Goal: Task Accomplishment & Management: Use online tool/utility

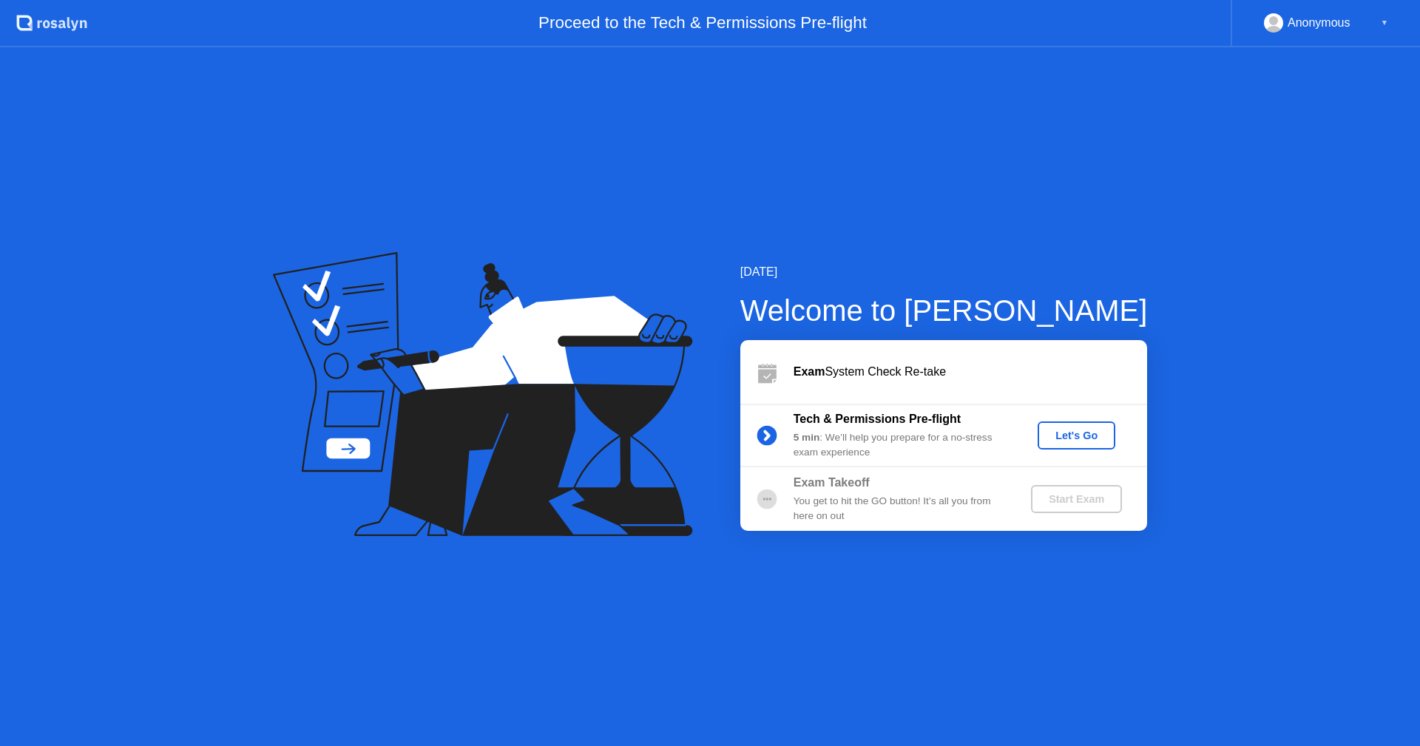
click at [1118, 438] on div "Let's Go" at bounding box center [1077, 436] width 141 height 28
click at [1079, 422] on button "Let's Go" at bounding box center [1077, 436] width 78 height 28
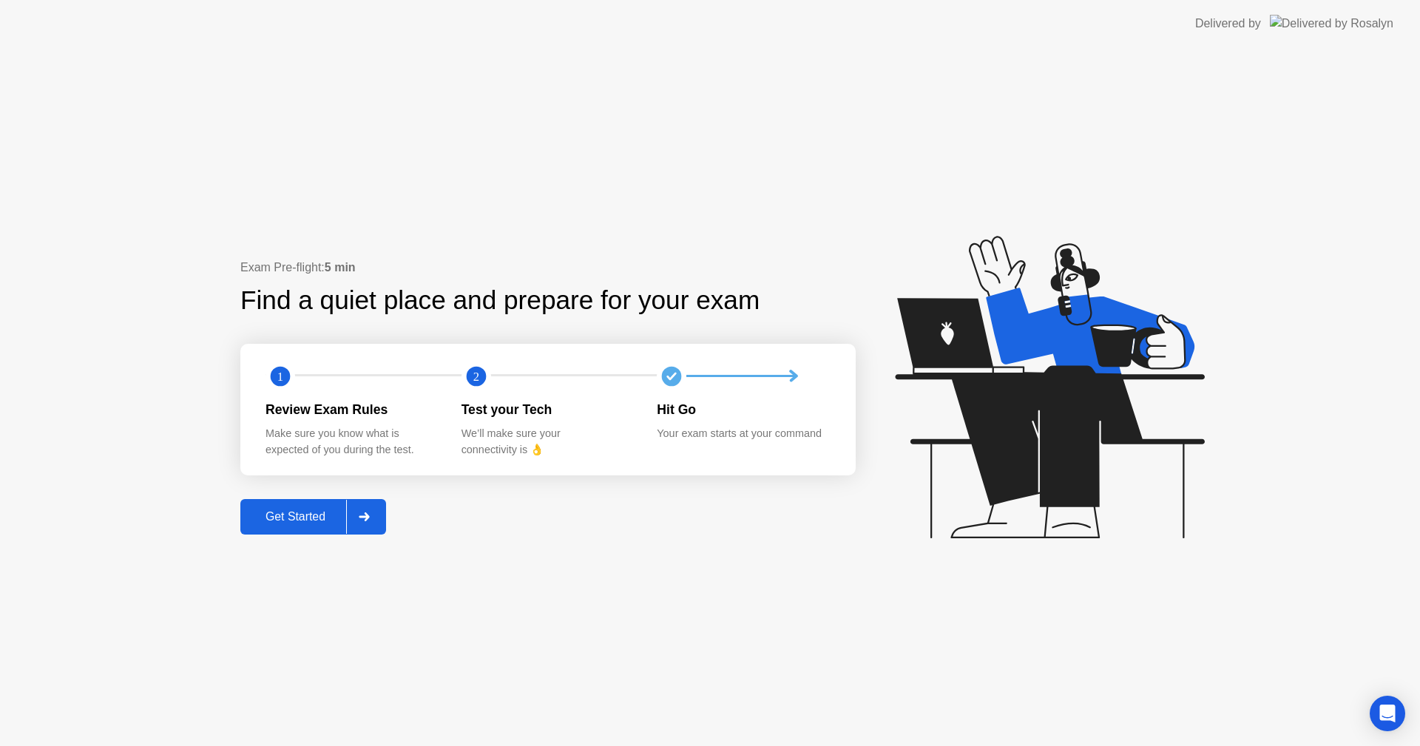
click at [276, 522] on div "Get Started" at bounding box center [295, 516] width 101 height 13
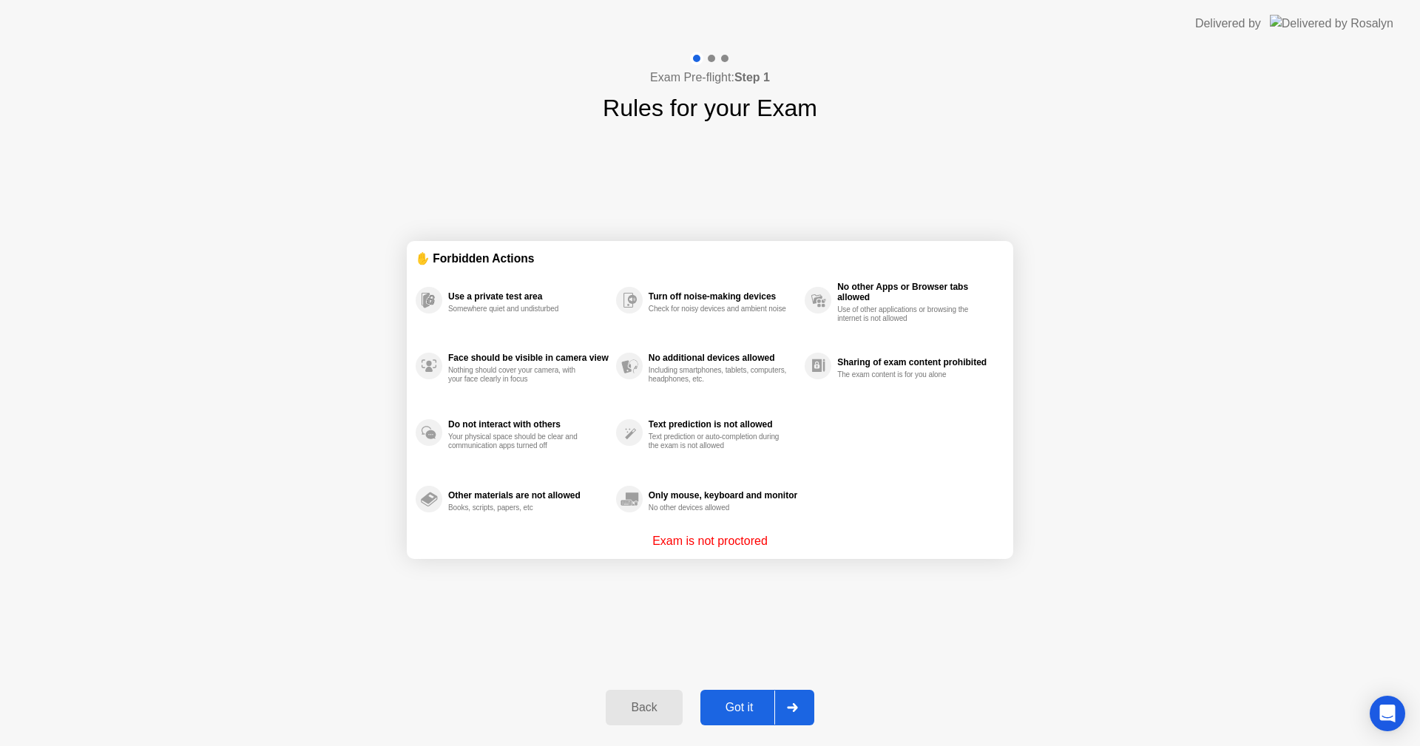
click at [735, 681] on div "Back Got it" at bounding box center [710, 708] width 226 height 68
click at [749, 701] on div "Got it" at bounding box center [740, 707] width 70 height 13
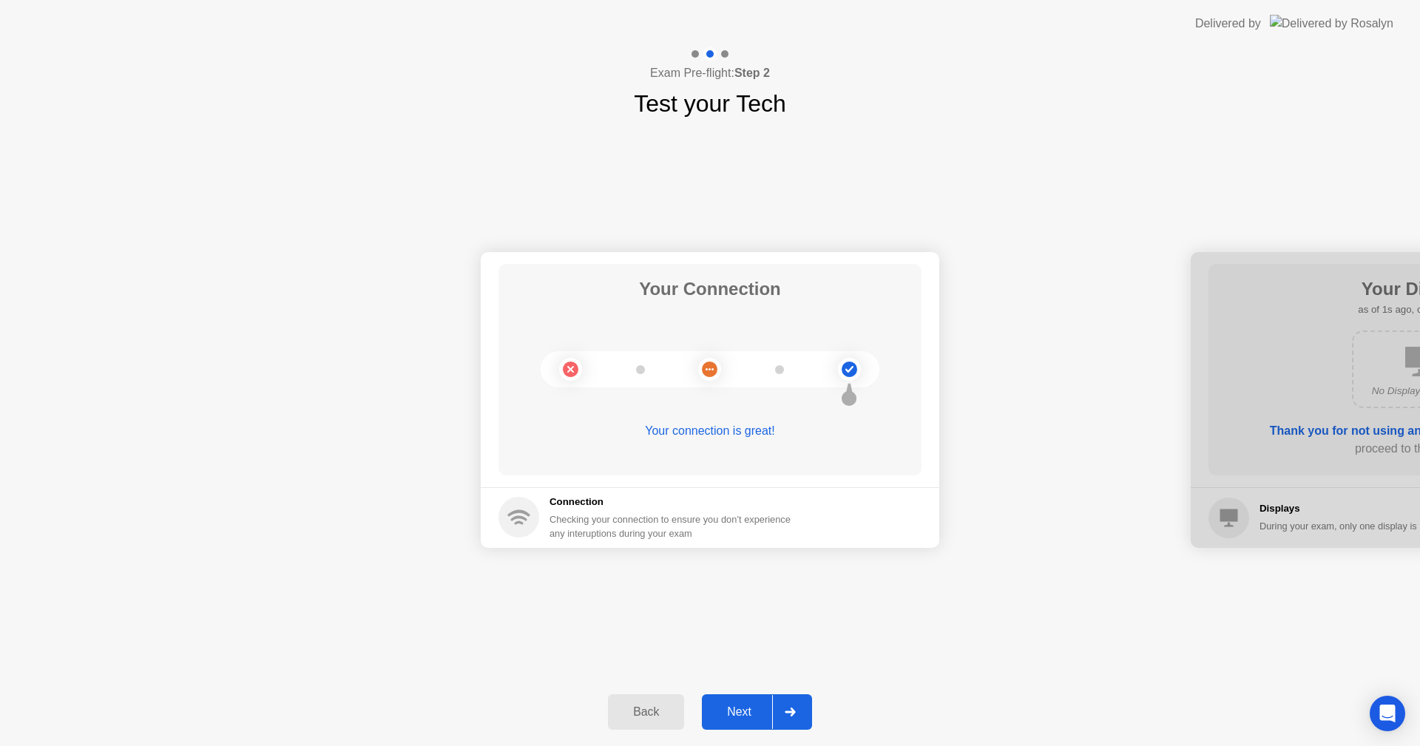
click at [763, 706] on div "Next" at bounding box center [739, 712] width 66 height 13
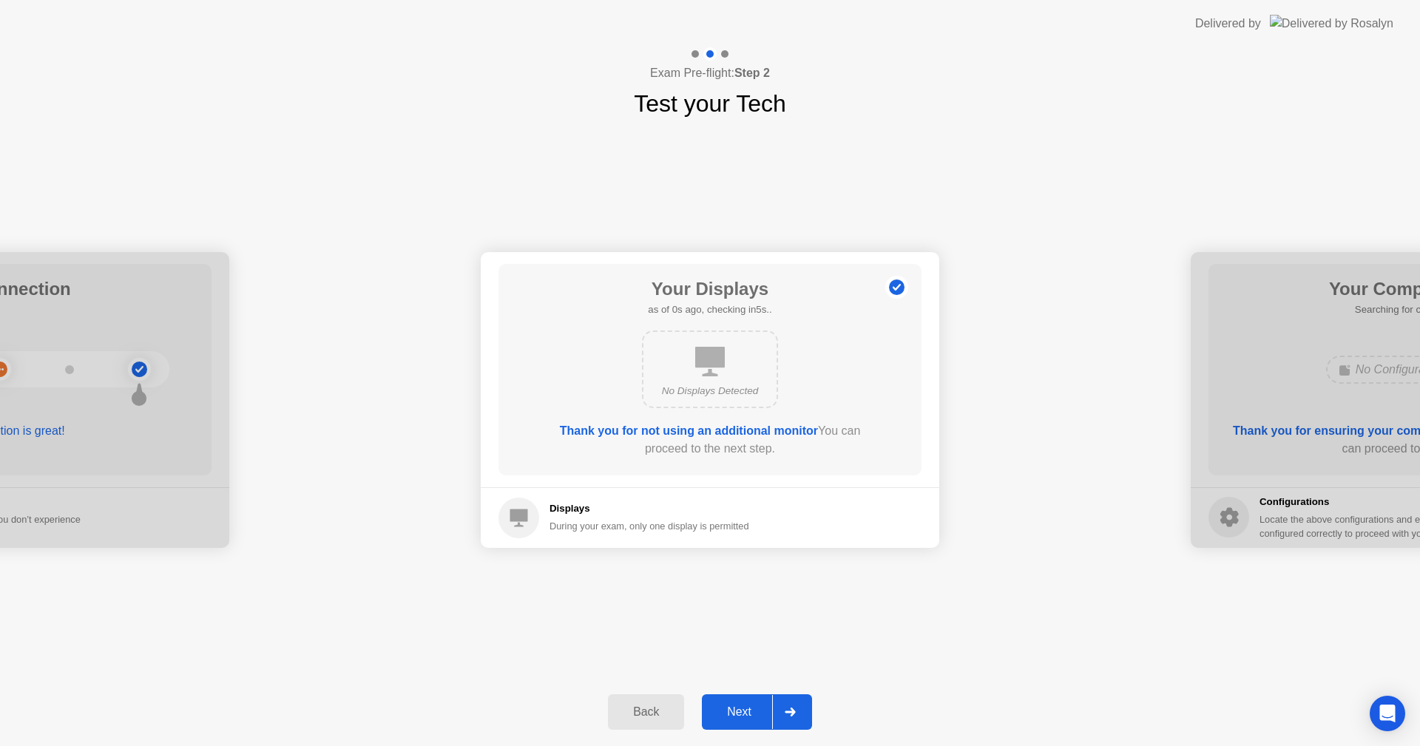
click at [743, 708] on div "Next" at bounding box center [739, 712] width 66 height 13
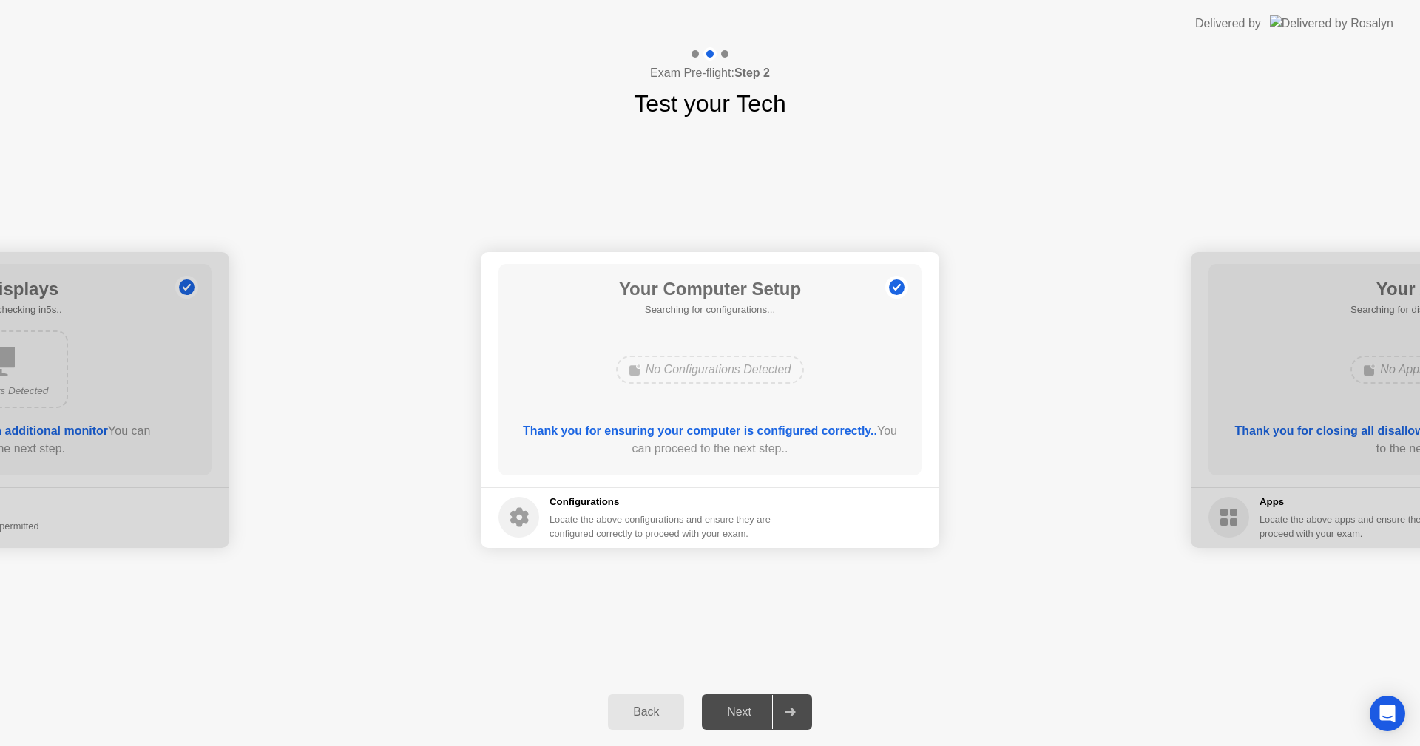
click at [756, 715] on div "Next" at bounding box center [739, 712] width 66 height 13
click at [743, 616] on div "Your Connection Your connection is great! Connection Checking your connection t…" at bounding box center [710, 399] width 1420 height 557
click at [742, 711] on div "Next" at bounding box center [739, 712] width 66 height 13
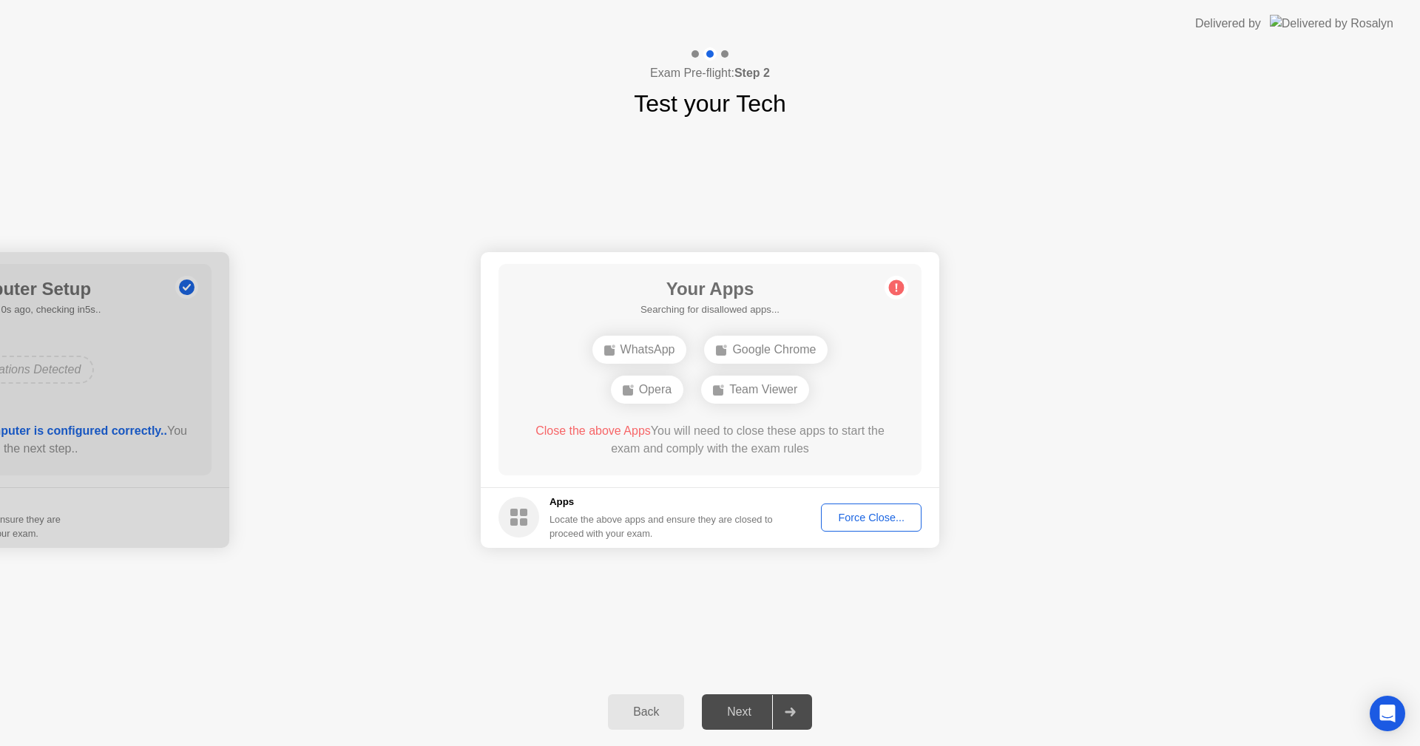
click at [752, 604] on div "Your Connection Your connection is great! Connection Checking your connection t…" at bounding box center [710, 399] width 1420 height 557
click at [769, 601] on div "Your Connection Your connection is great! Connection Checking your connection t…" at bounding box center [710, 399] width 1420 height 557
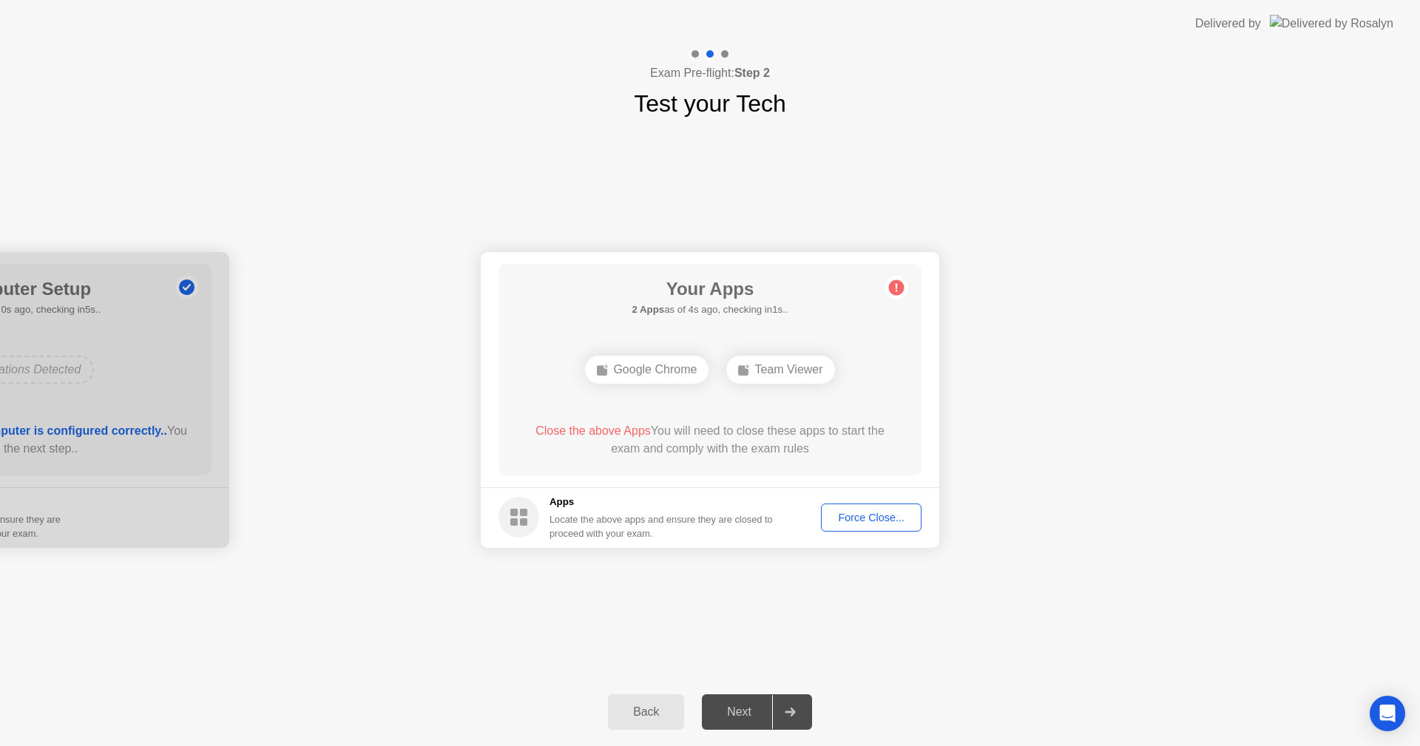
click at [661, 608] on div "Your Connection Your connection is great! Connection Checking your connection t…" at bounding box center [710, 399] width 1420 height 557
click at [867, 524] on div "Force Close..." at bounding box center [871, 518] width 90 height 12
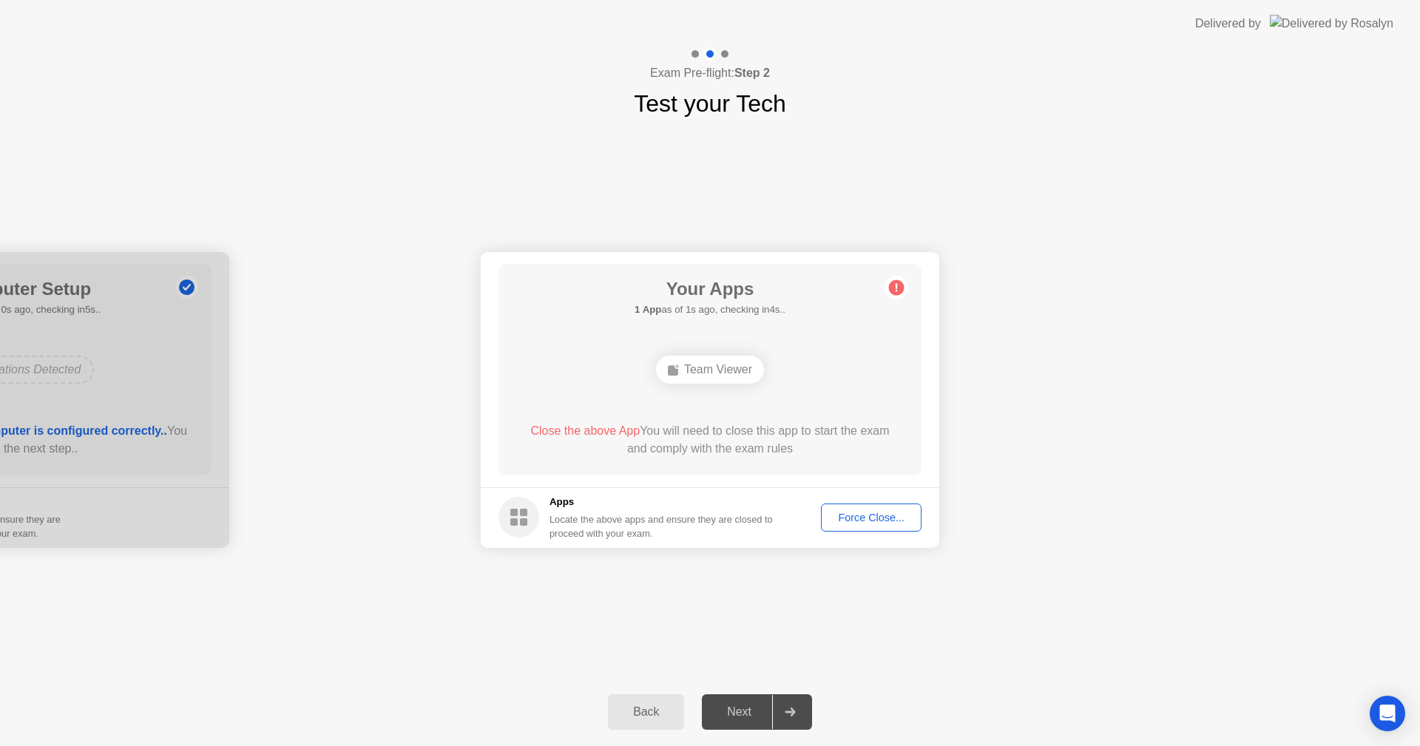
click at [701, 546] on footer "Apps Locate the above apps and ensure they are closed to proceed with your exam…" at bounding box center [710, 517] width 459 height 61
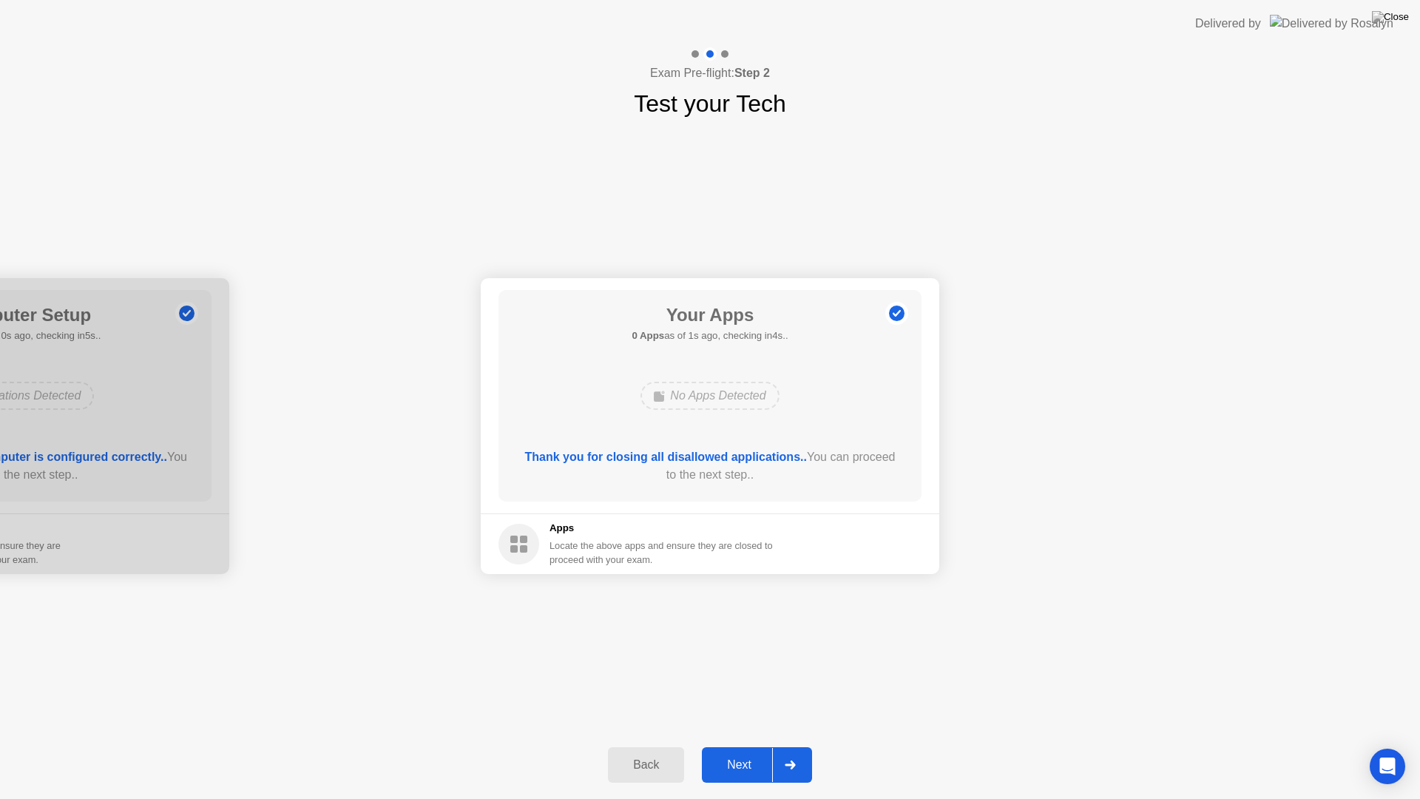
click at [767, 746] on div "Next" at bounding box center [739, 764] width 66 height 13
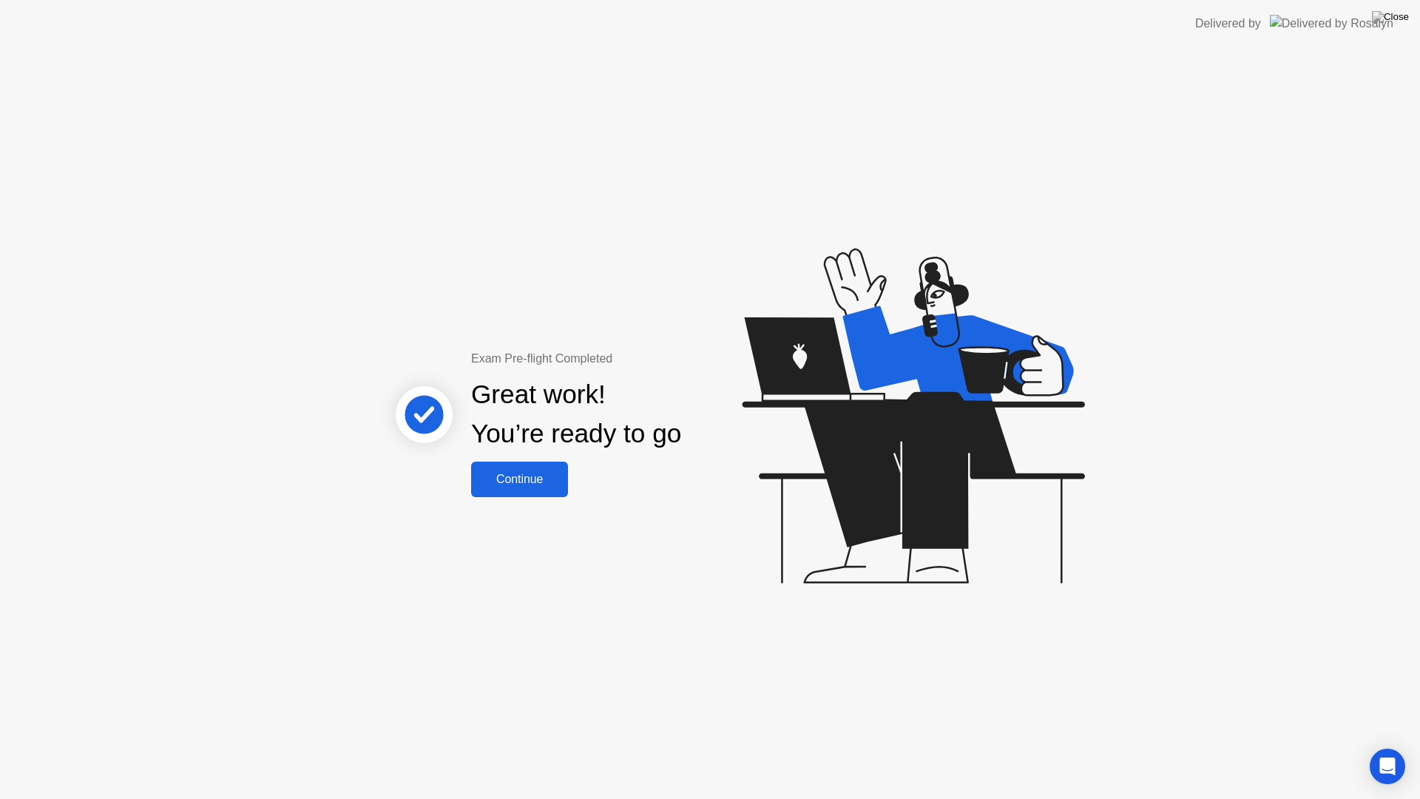
click at [482, 473] on div "Continue" at bounding box center [520, 479] width 88 height 13
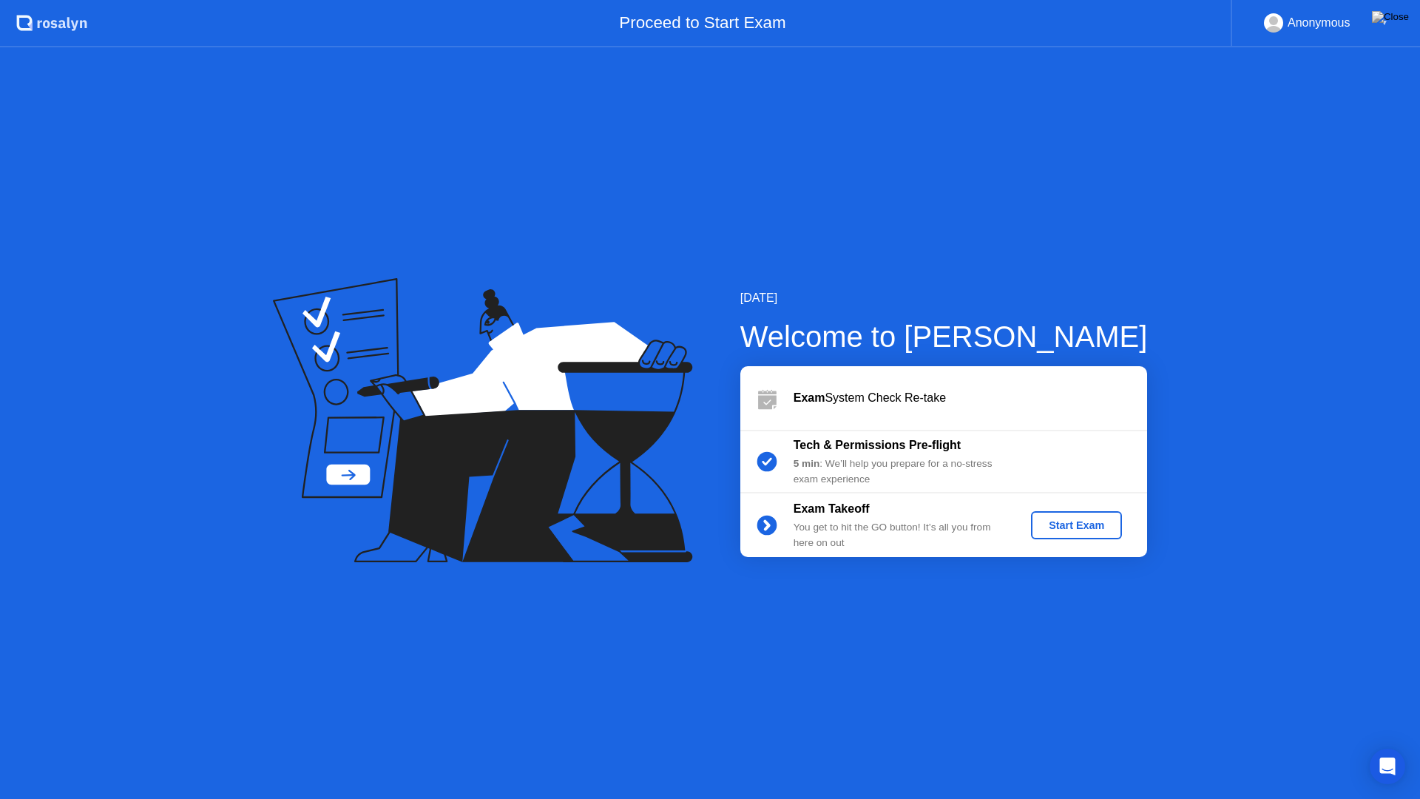
click at [1081, 526] on div "Start Exam" at bounding box center [1076, 525] width 79 height 12
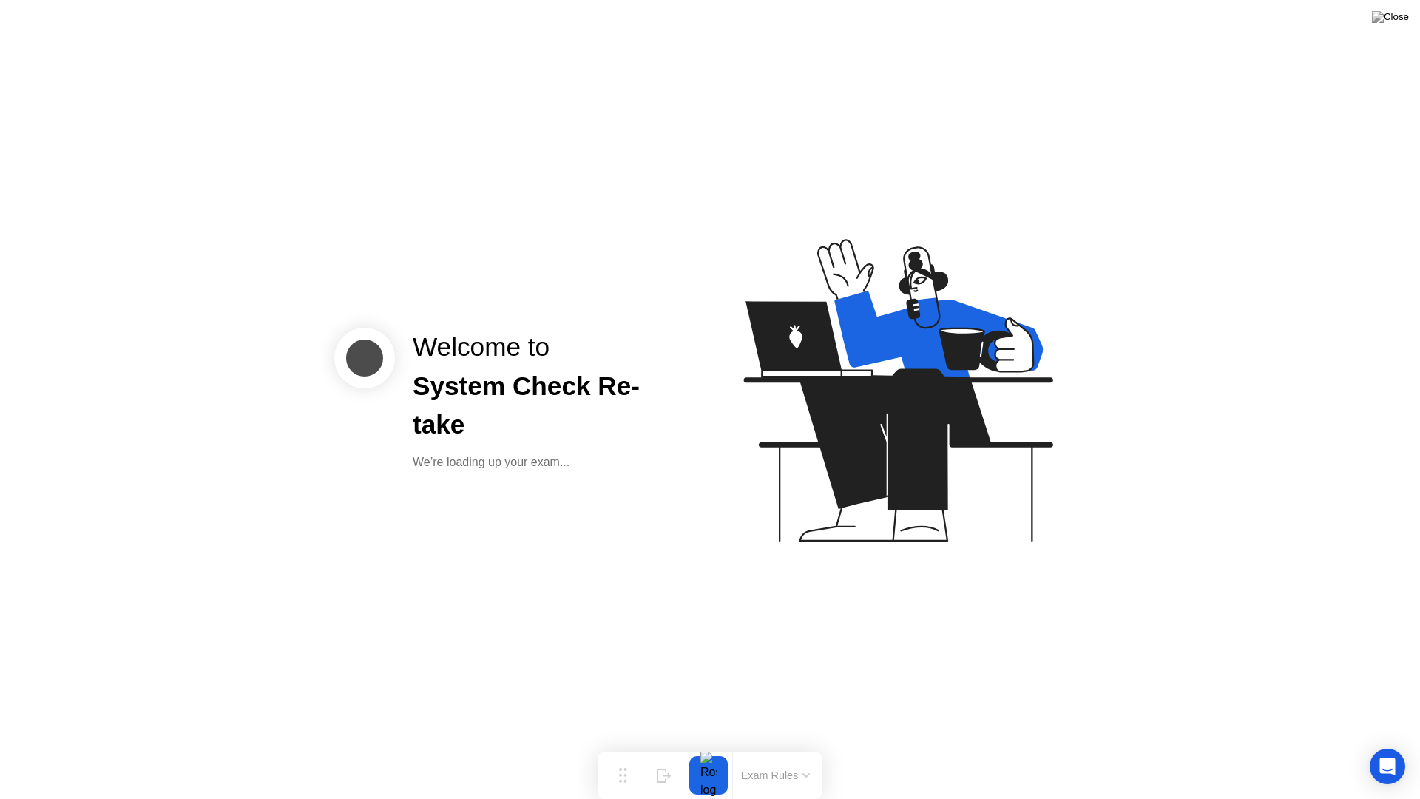
click at [937, 635] on div "Welcome to System Check Re-take We’re loading up your exam..." at bounding box center [710, 399] width 1420 height 799
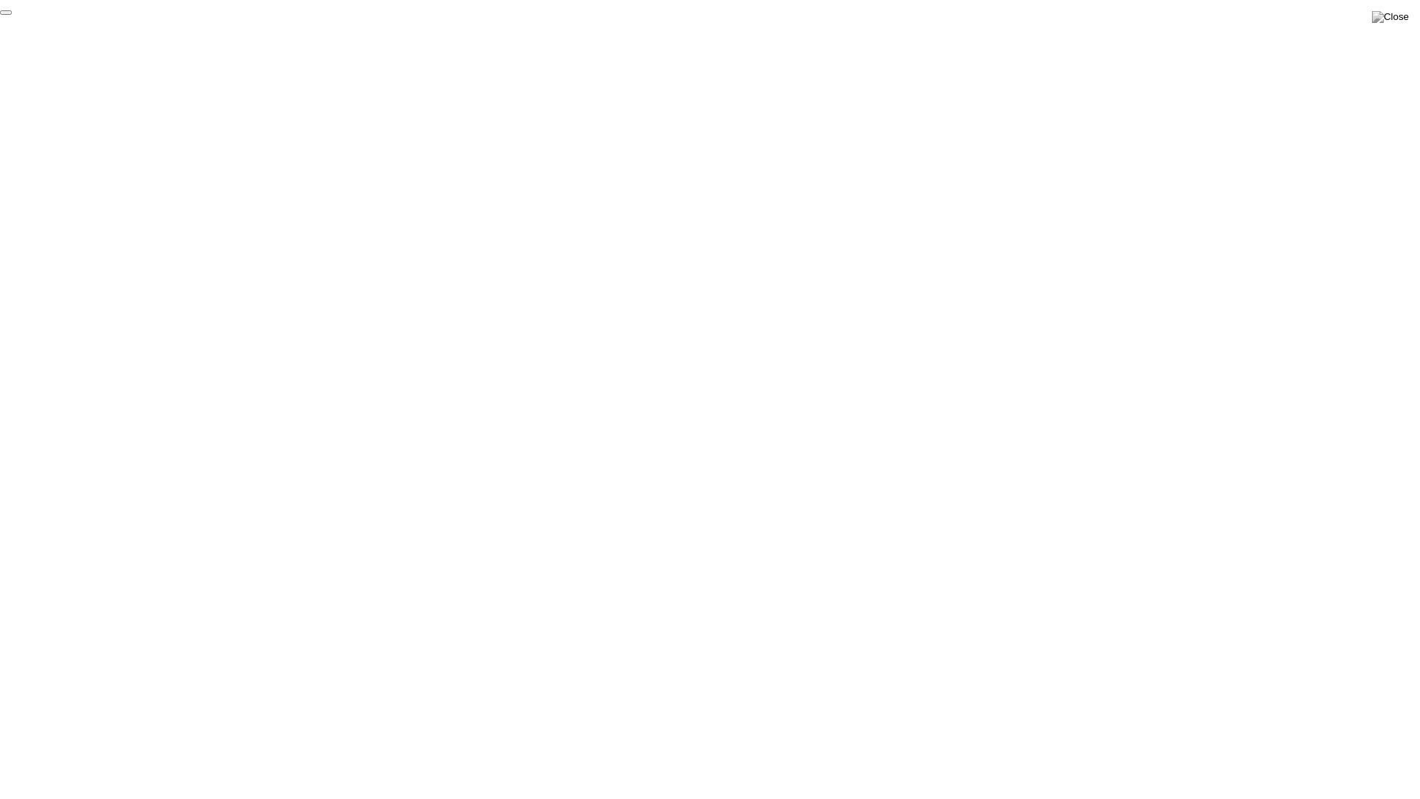
click div "End Proctoring Session"
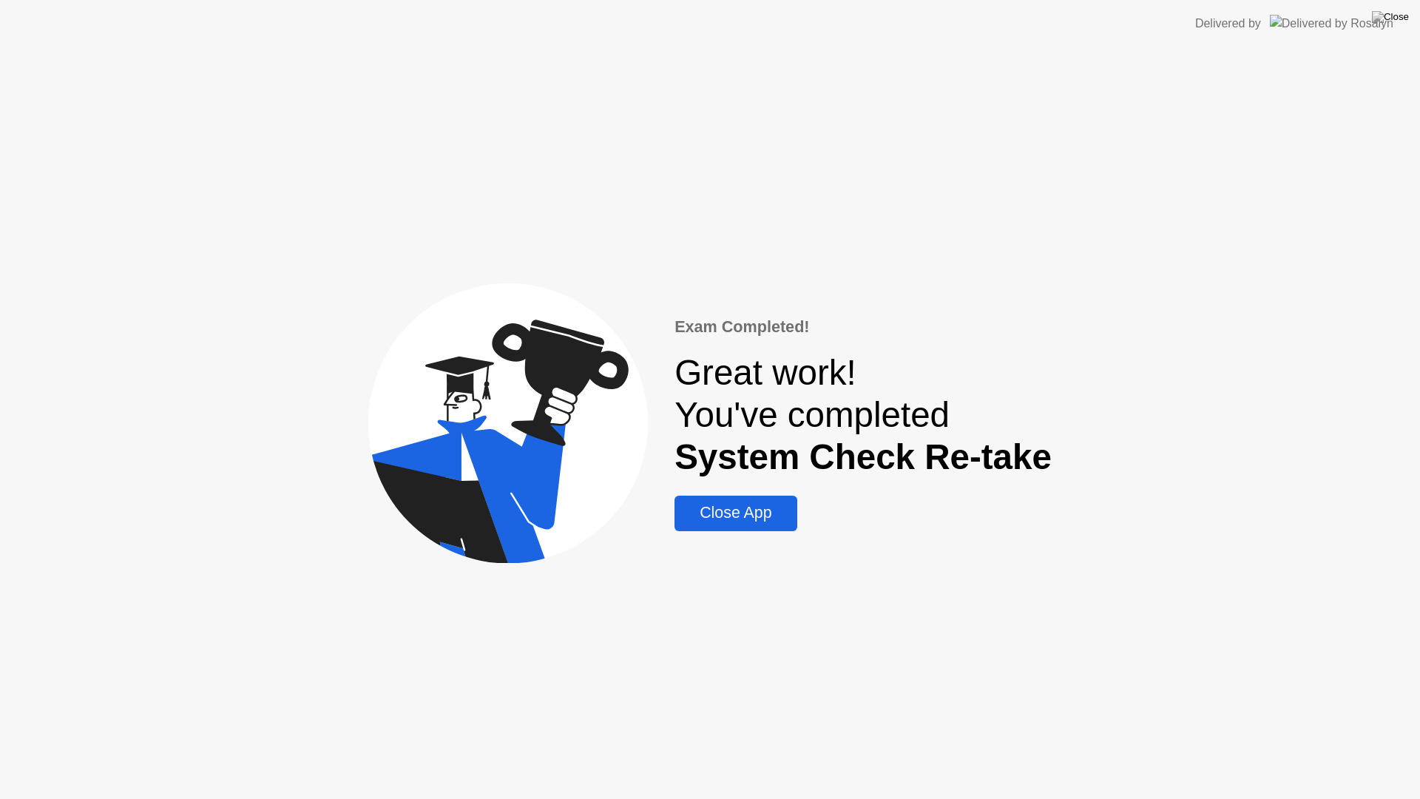
click at [777, 514] on div "Close App" at bounding box center [735, 513] width 113 height 18
